Goal: Task Accomplishment & Management: Use online tool/utility

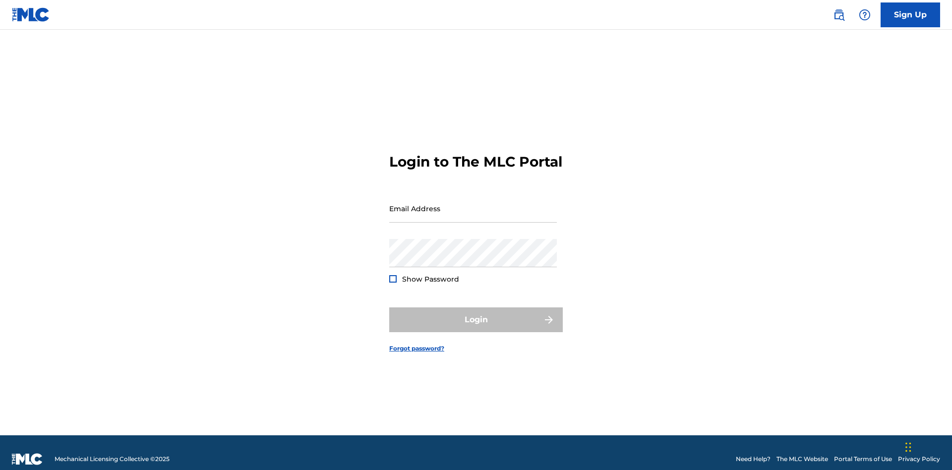
scroll to position [13, 0]
click at [473, 204] on input "Email Address" at bounding box center [473, 208] width 168 height 28
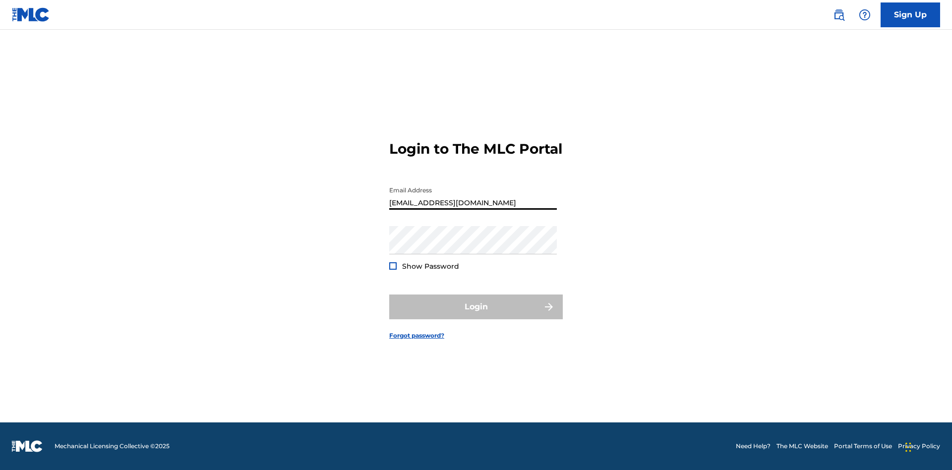
type input "[EMAIL_ADDRESS][DOMAIN_NAME]"
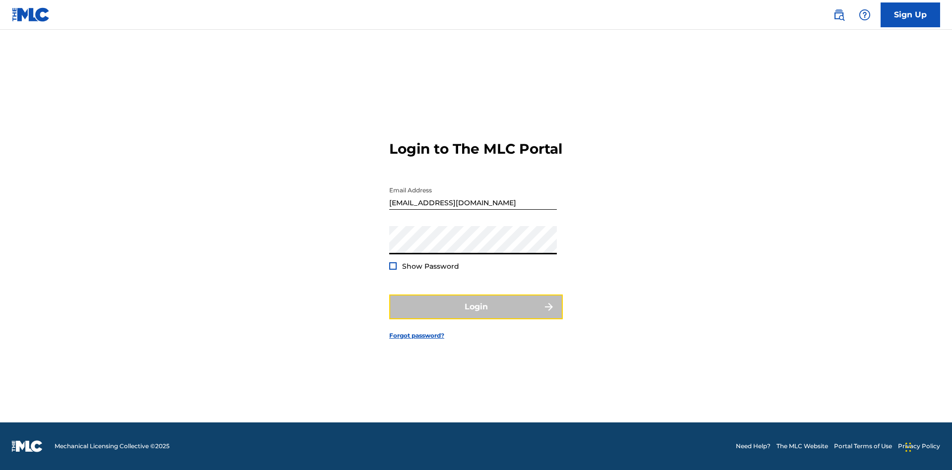
click at [476, 315] on button "Login" at bounding box center [476, 307] width 174 height 25
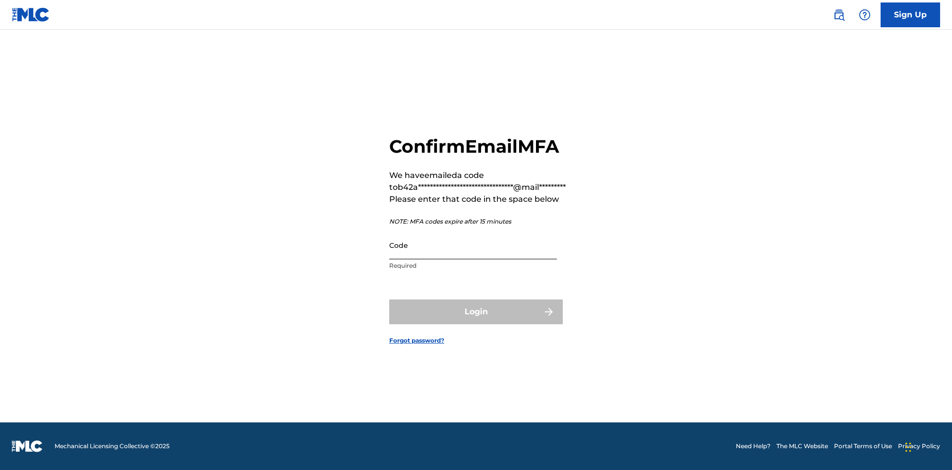
click at [473, 245] on input "Code" at bounding box center [473, 245] width 168 height 28
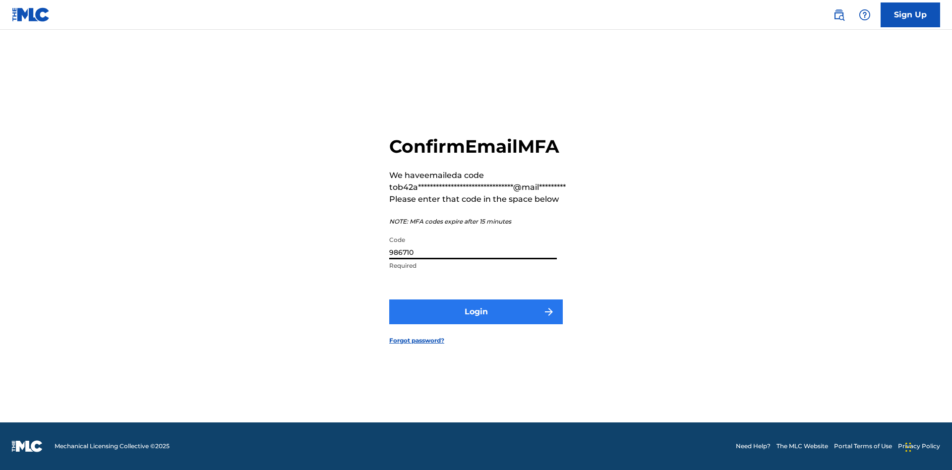
type input "986710"
click at [476, 311] on button "Login" at bounding box center [476, 312] width 174 height 25
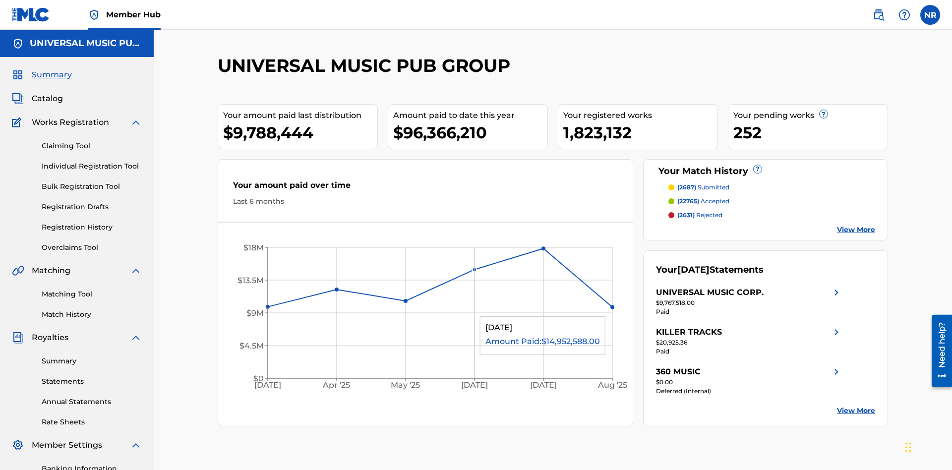
scroll to position [145, 0]
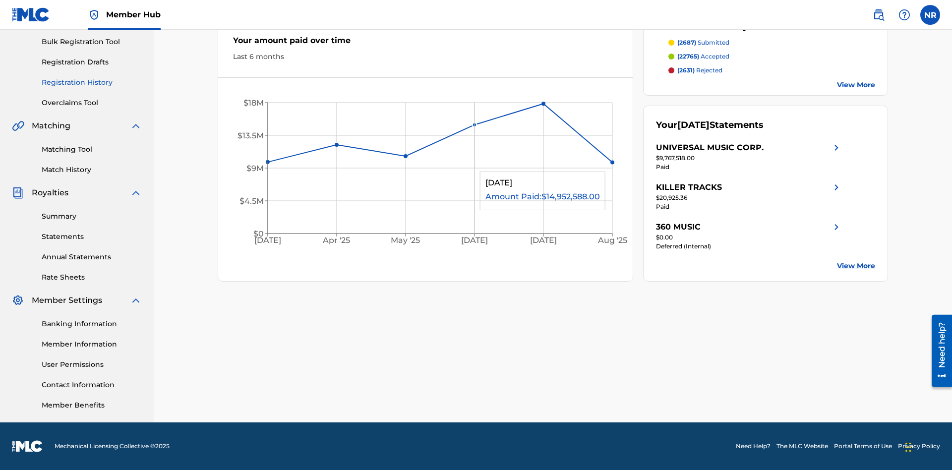
click at [92, 82] on link "Registration History" at bounding box center [92, 82] width 100 height 10
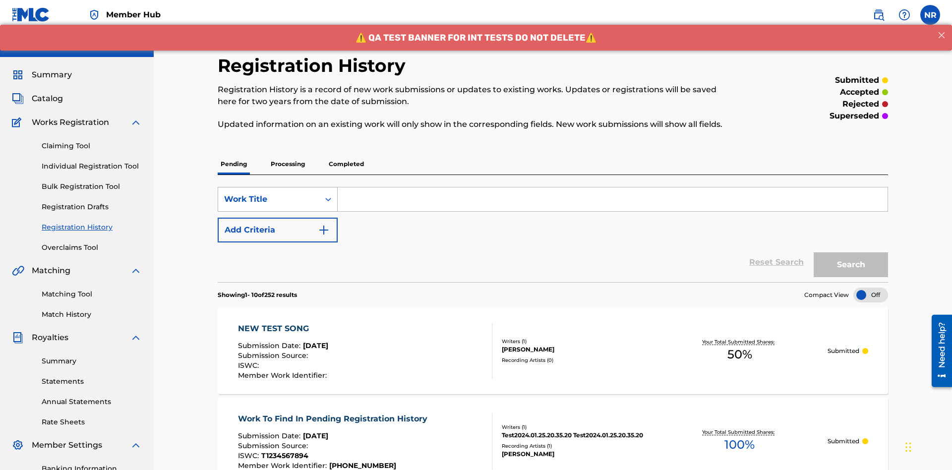
click at [269, 193] on div "Work Title" at bounding box center [268, 199] width 89 height 12
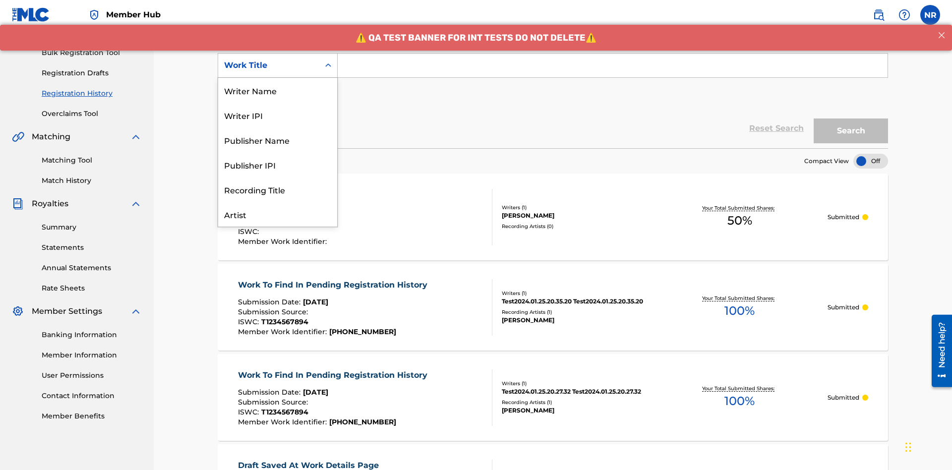
scroll to position [50, 0]
click at [278, 214] on div "Work Title" at bounding box center [277, 214] width 119 height 25
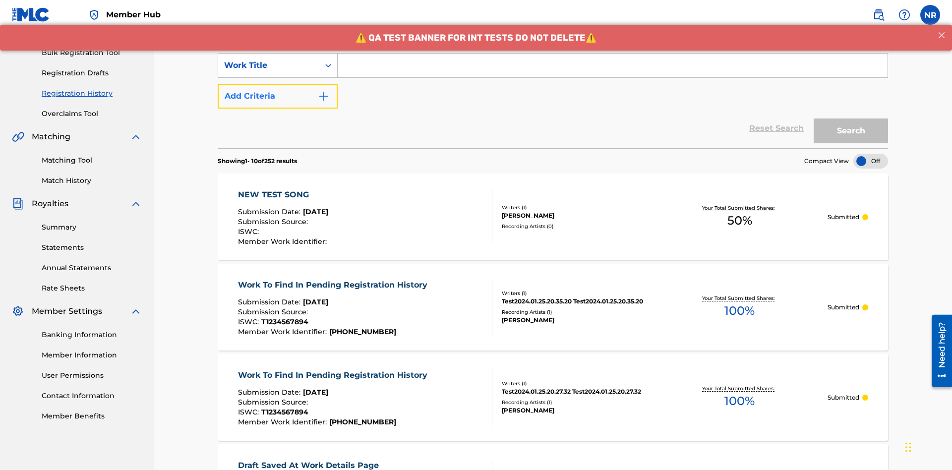
click at [278, 84] on button "Add Criteria" at bounding box center [278, 96] width 120 height 25
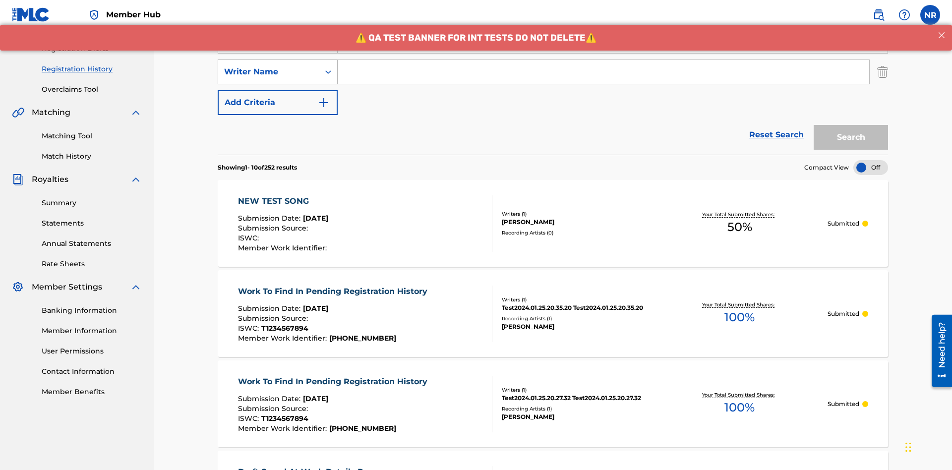
click at [269, 66] on div "Writer Name" at bounding box center [268, 72] width 89 height 12
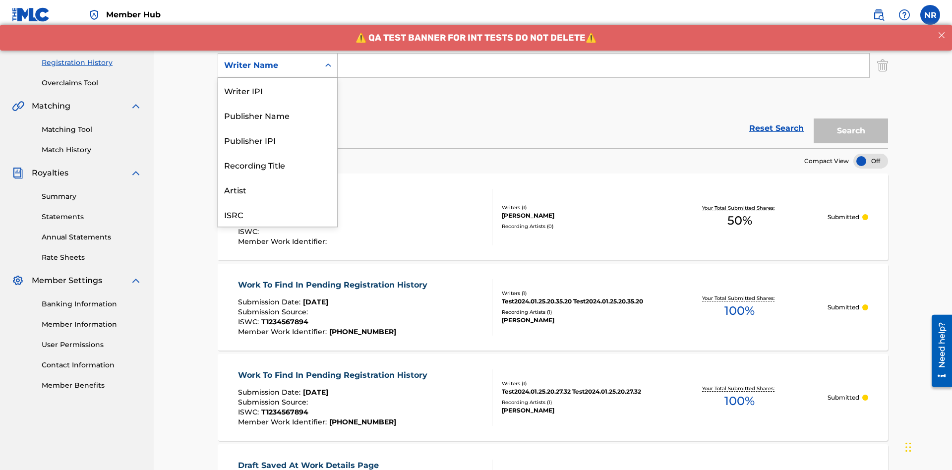
scroll to position [25, 0]
click at [278, 140] on div "Recording Title" at bounding box center [277, 139] width 119 height 25
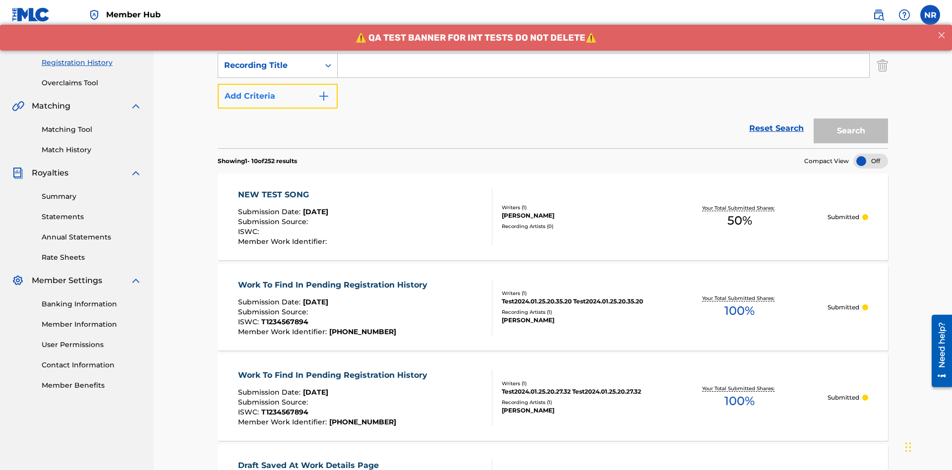
click at [278, 84] on button "Add Criteria" at bounding box center [278, 96] width 120 height 25
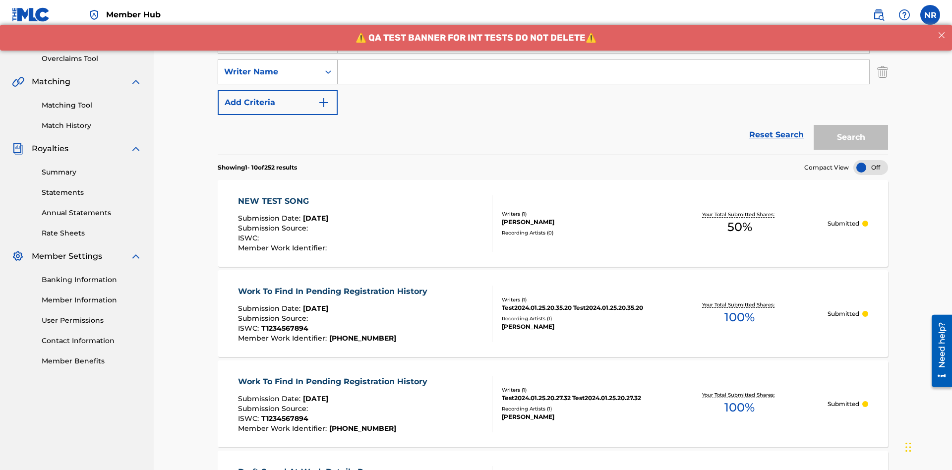
click at [269, 66] on div "Writer Name" at bounding box center [268, 72] width 89 height 12
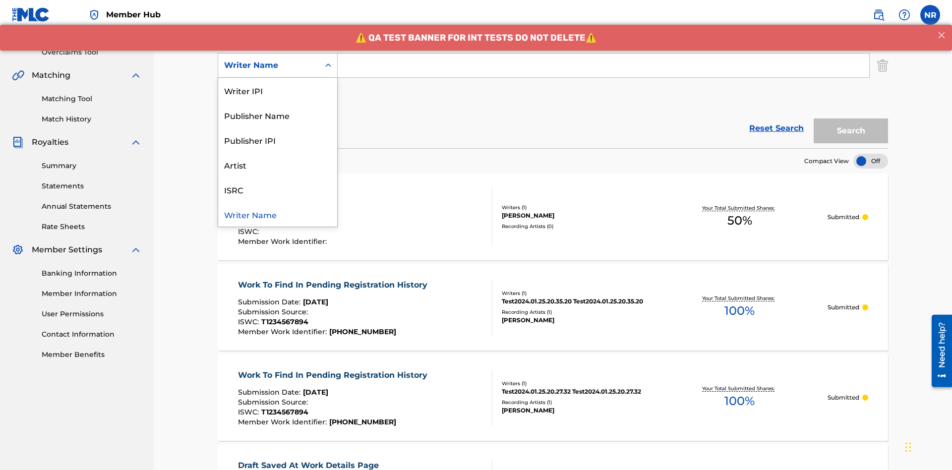
click at [278, 189] on div "ISRC" at bounding box center [277, 189] width 119 height 25
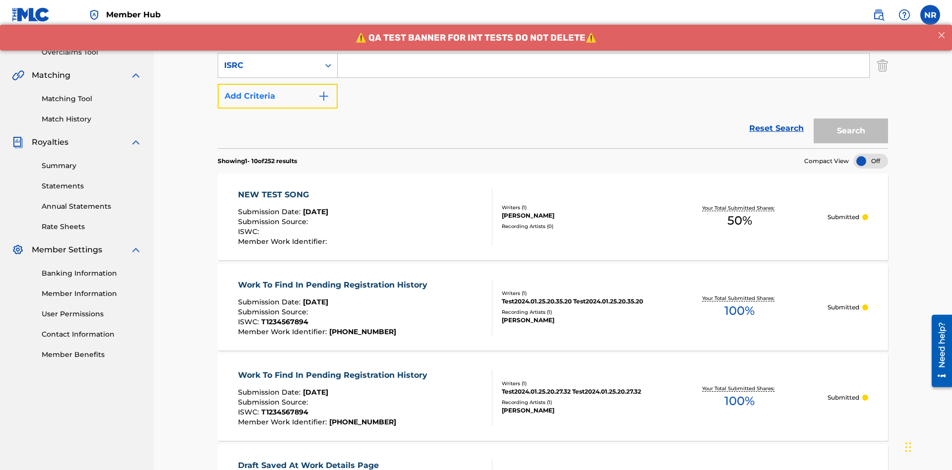
click at [278, 84] on button "Add Criteria" at bounding box center [278, 96] width 120 height 25
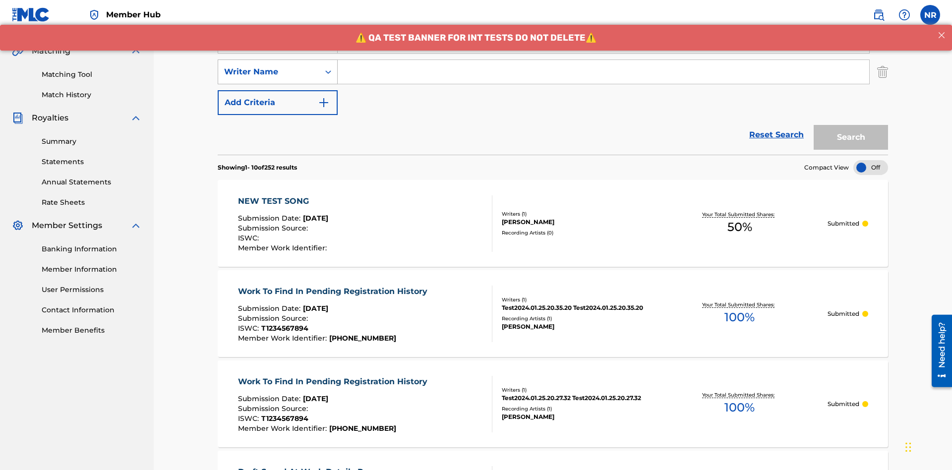
click at [269, 66] on div "Writer Name" at bounding box center [268, 72] width 89 height 12
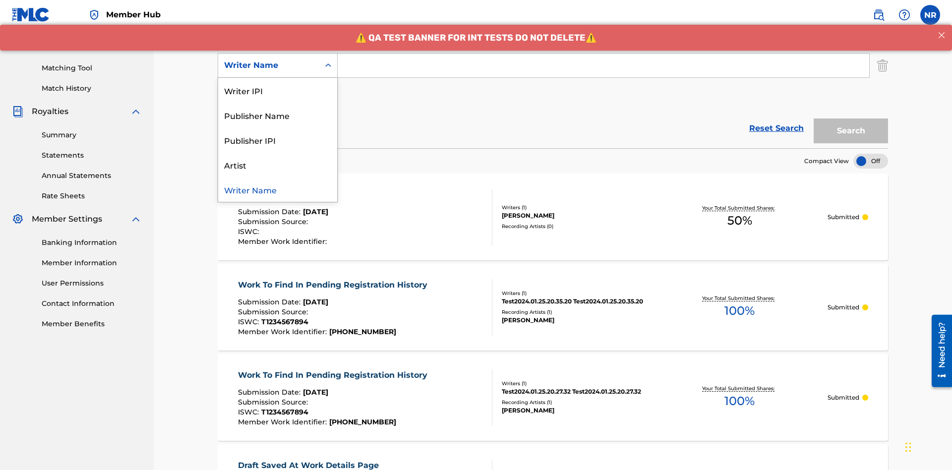
click at [278, 189] on div "Writer Name" at bounding box center [277, 189] width 119 height 25
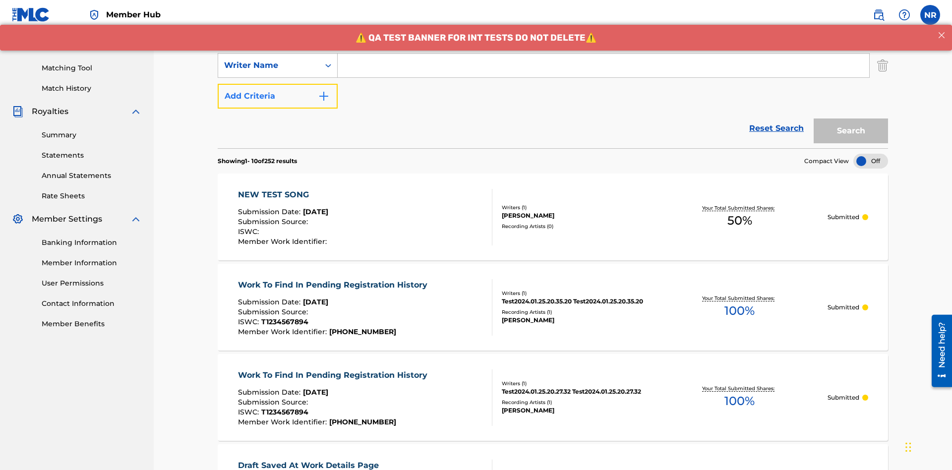
click at [278, 84] on button "Add Criteria" at bounding box center [278, 96] width 120 height 25
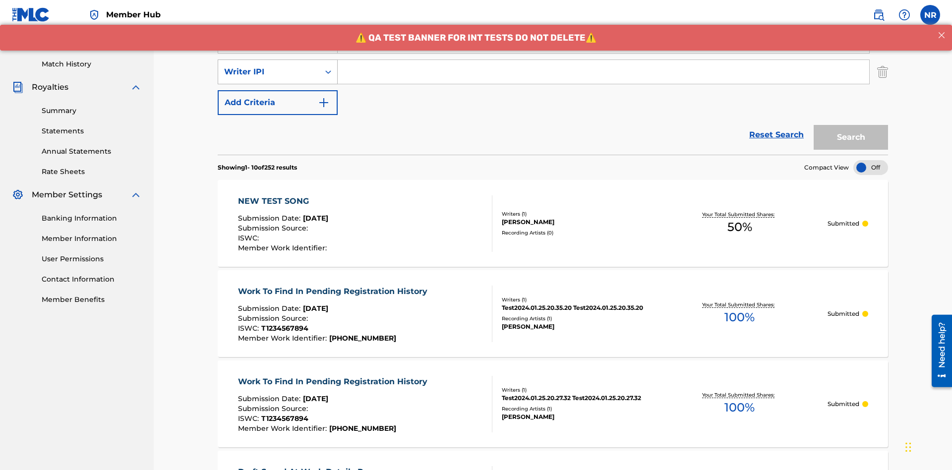
click at [269, 66] on div "Writer IPI" at bounding box center [268, 72] width 89 height 12
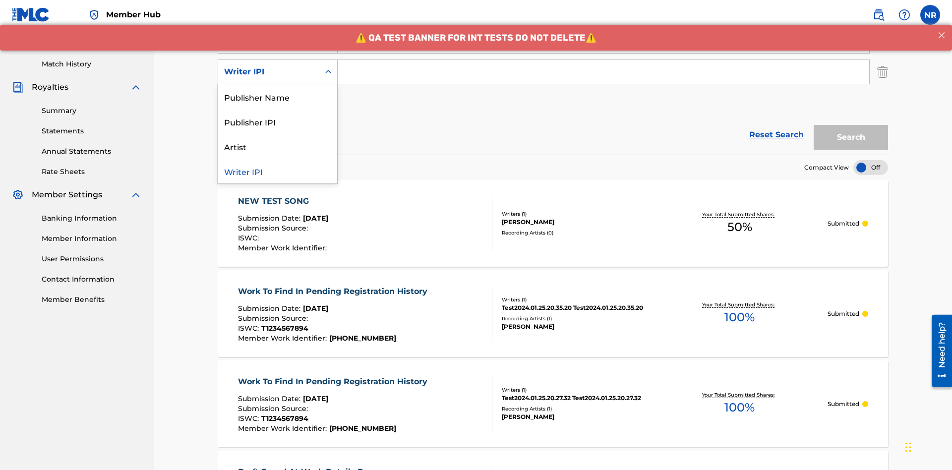
scroll to position [257, 0]
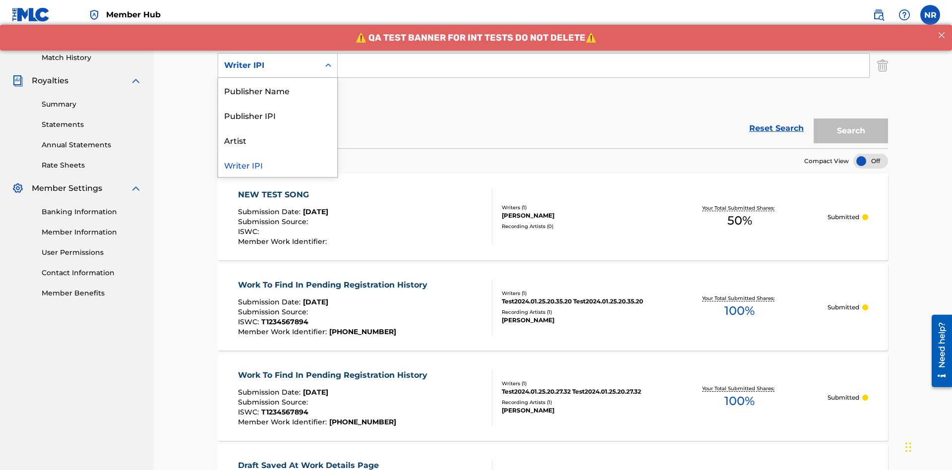
click at [278, 90] on div "Publisher Name" at bounding box center [277, 90] width 119 height 25
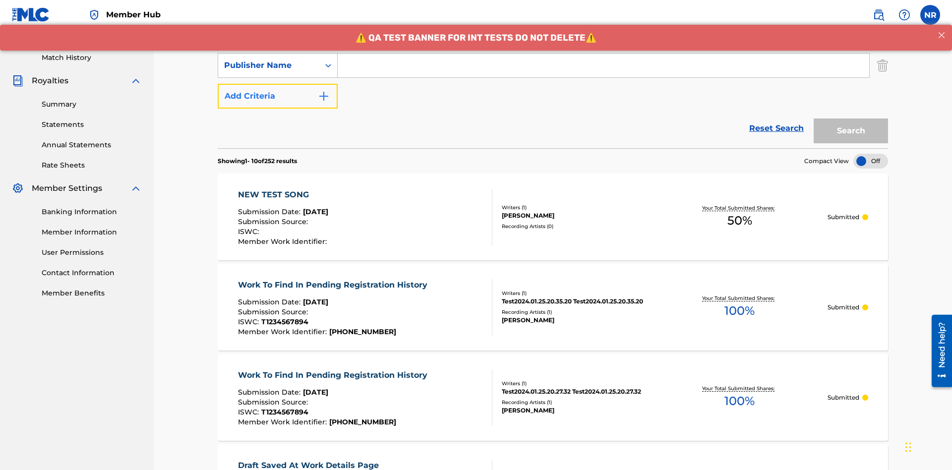
click at [278, 84] on button "Add Criteria" at bounding box center [278, 96] width 120 height 25
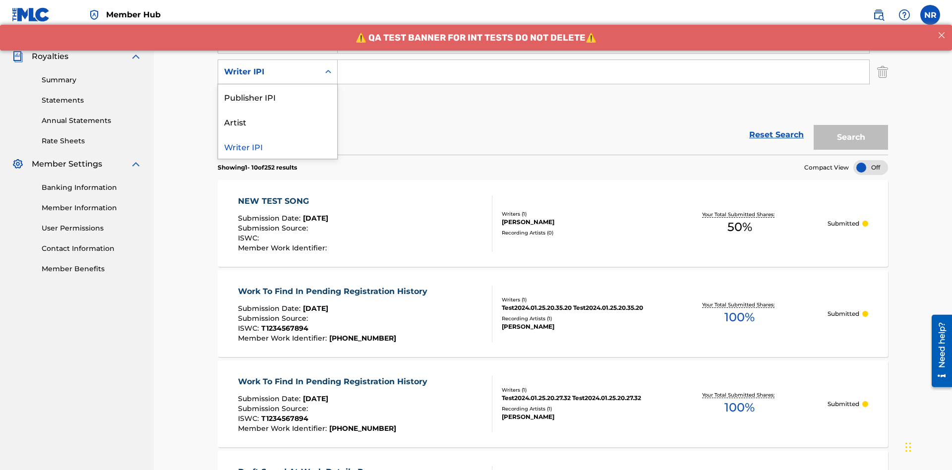
scroll to position [288, 0]
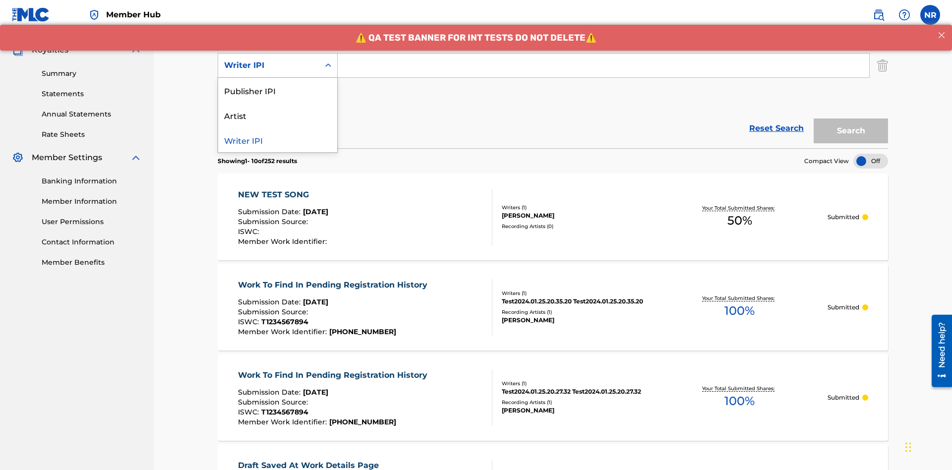
click at [278, 90] on div "Publisher IPI" at bounding box center [277, 90] width 119 height 25
click at [278, 84] on button "Add Criteria" at bounding box center [278, 96] width 120 height 25
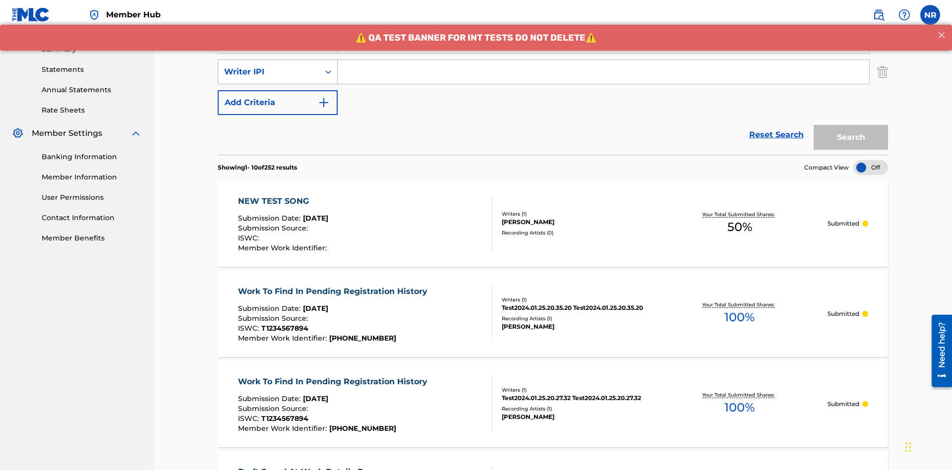
click at [269, 66] on div "Writer IPI" at bounding box center [268, 72] width 89 height 12
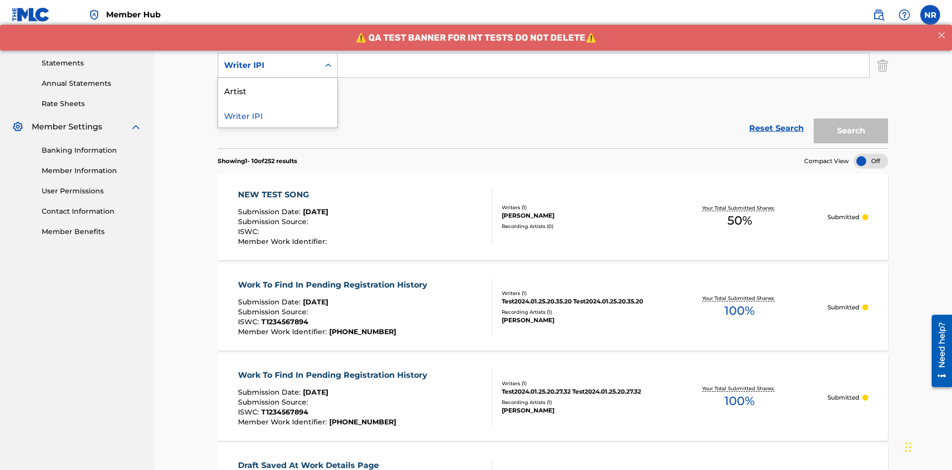
click at [278, 90] on div "Artist" at bounding box center [277, 90] width 119 height 25
click at [278, 84] on button "Add Criteria" at bounding box center [278, 96] width 120 height 25
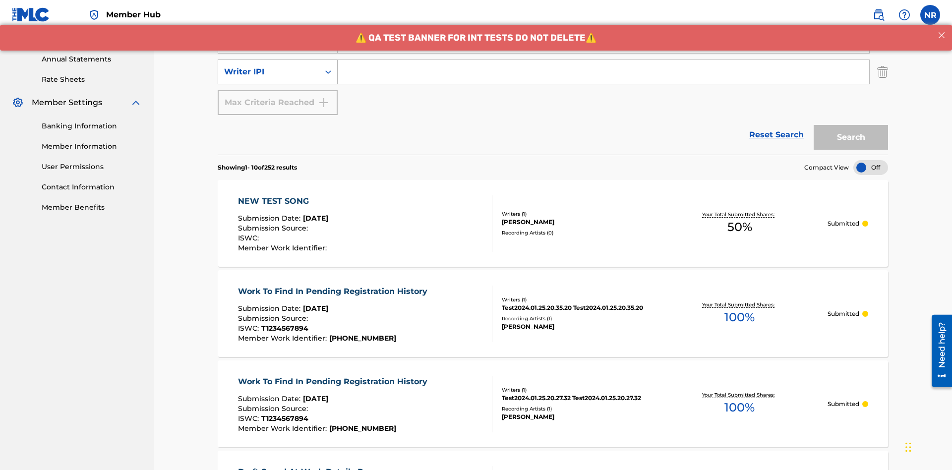
click at [269, 66] on div "Writer IPI" at bounding box center [268, 72] width 89 height 12
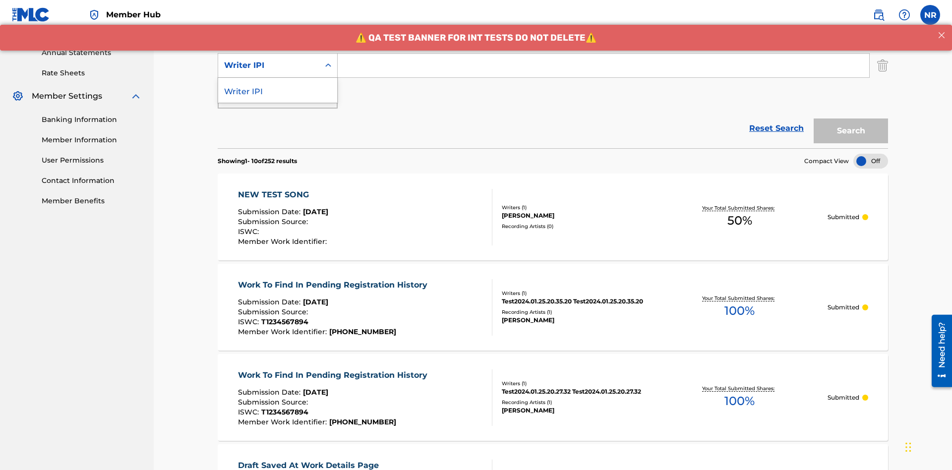
click at [278, 90] on div "Writer IPI" at bounding box center [277, 90] width 119 height 25
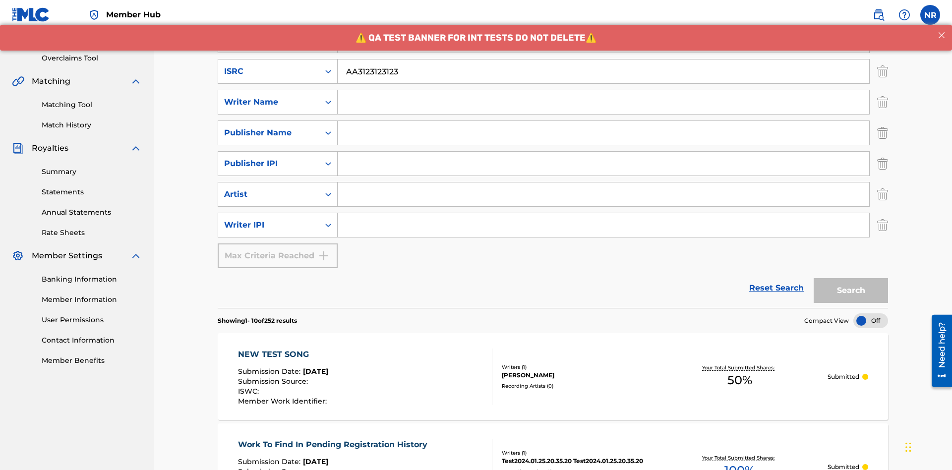
type input "AA3123123123"
click at [612, 22] on input "Search Form" at bounding box center [613, 10] width 550 height 24
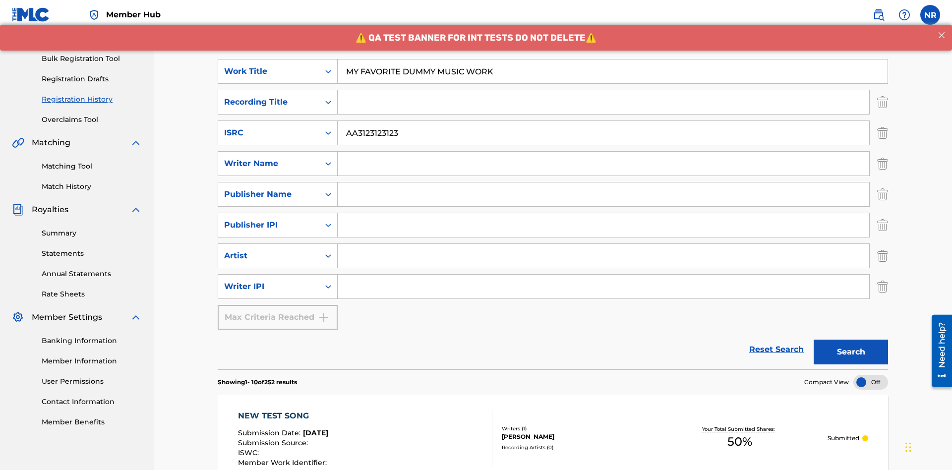
type input "MY FAVORITE DUMMY MUSIC WORK"
click at [604, 152] on input "Search Form" at bounding box center [604, 164] width 532 height 24
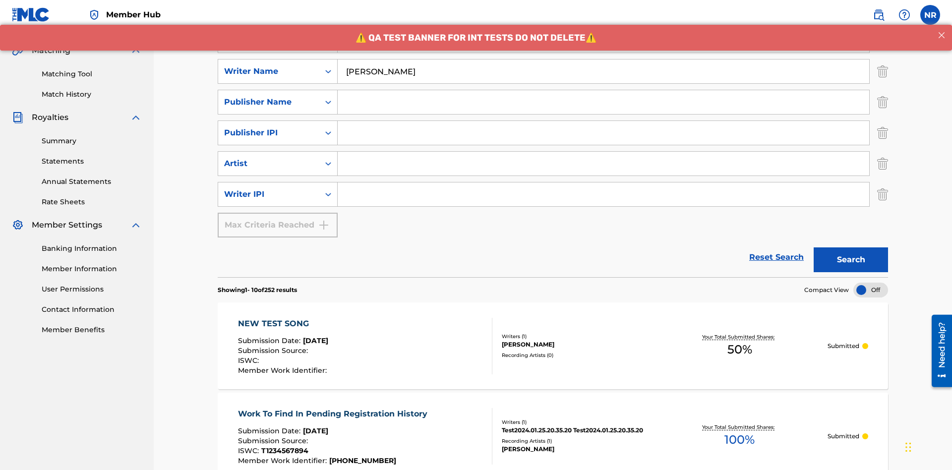
type input "BERKOWITZ"
click at [604, 183] on input "Search Form" at bounding box center [604, 195] width 532 height 24
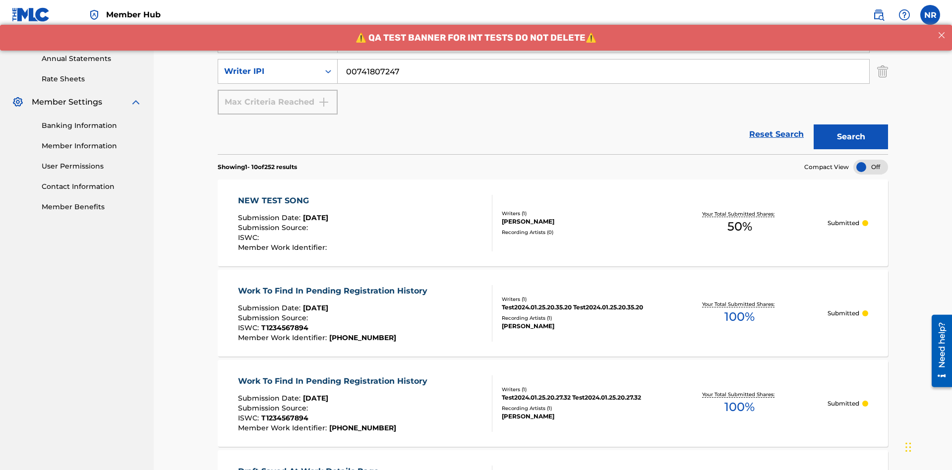
type input "00741807247"
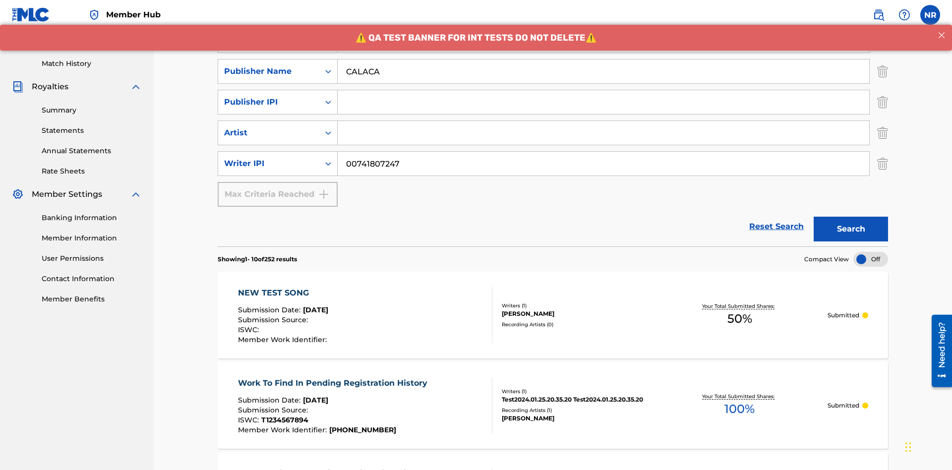
type input "CALACA"
click at [604, 90] on input "Search Form" at bounding box center [604, 102] width 532 height 24
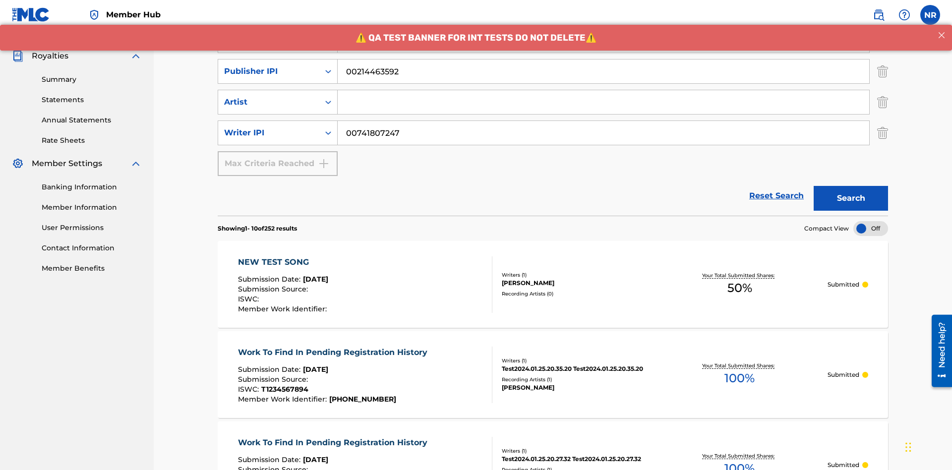
type input "00214463592"
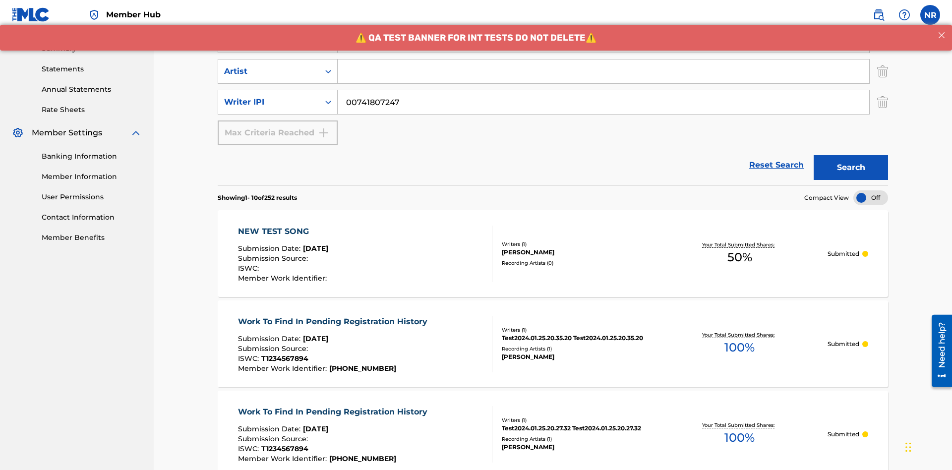
type input "Best Song Ever"
click at [604, 71] on input "Search Form" at bounding box center [604, 72] width 532 height 24
type input "Joe Lewis"
click at [851, 155] on button "Search" at bounding box center [851, 167] width 74 height 25
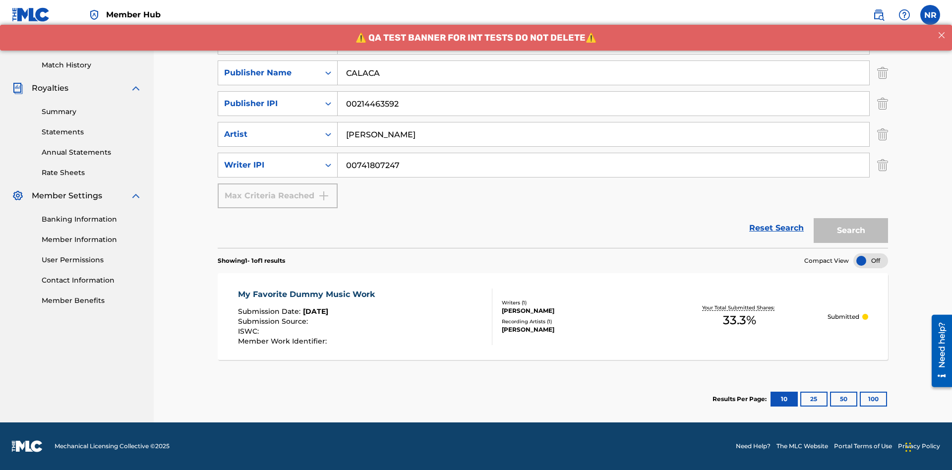
scroll to position [145, 0]
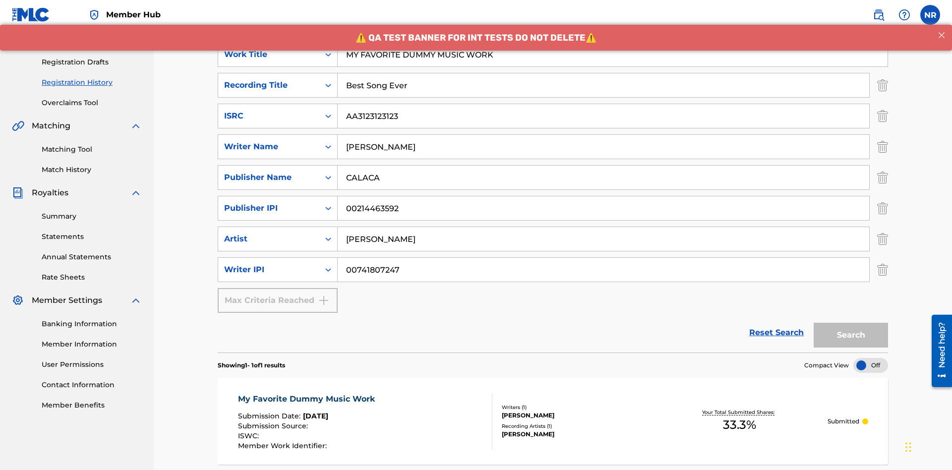
click at [288, 30] on p "Processing" at bounding box center [288, 19] width 40 height 21
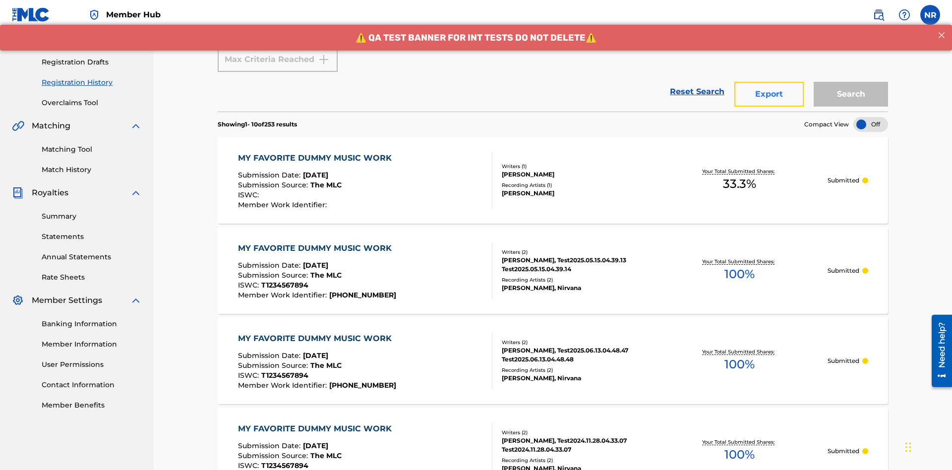
click at [769, 82] on button "Export" at bounding box center [768, 94] width 69 height 25
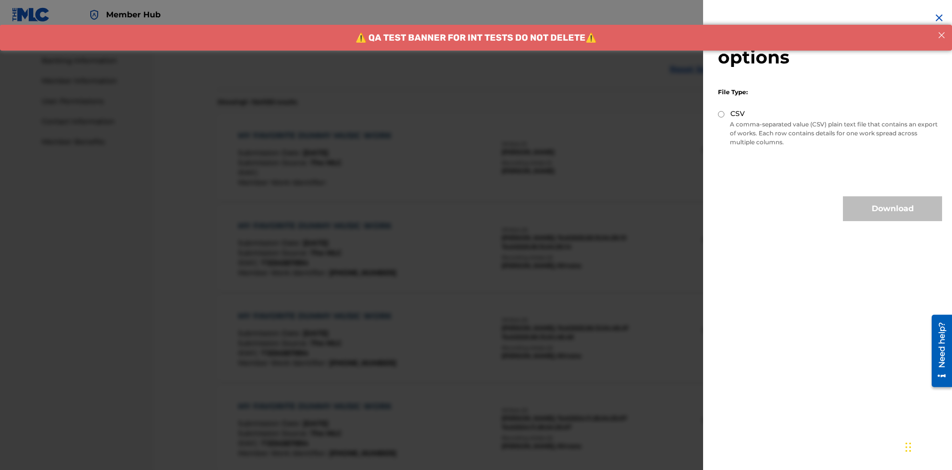
click at [722, 114] on input "CSV" at bounding box center [721, 114] width 6 height 6
radio input "true"
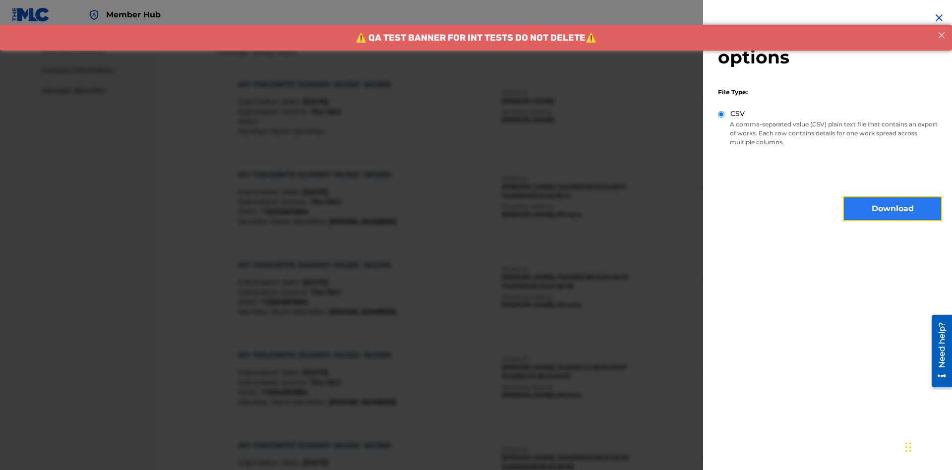
click at [893, 209] on button "Download" at bounding box center [892, 208] width 99 height 25
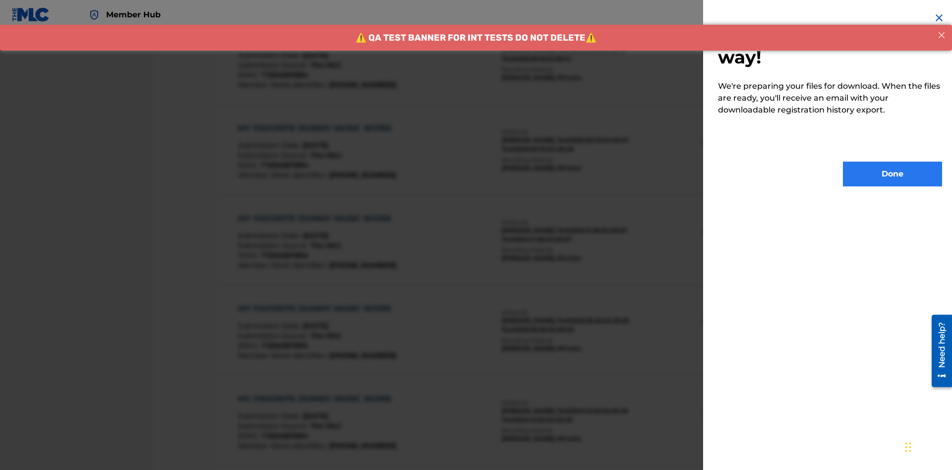
click at [893, 174] on button "Done" at bounding box center [892, 174] width 99 height 25
